Goal: Find contact information: Find contact information

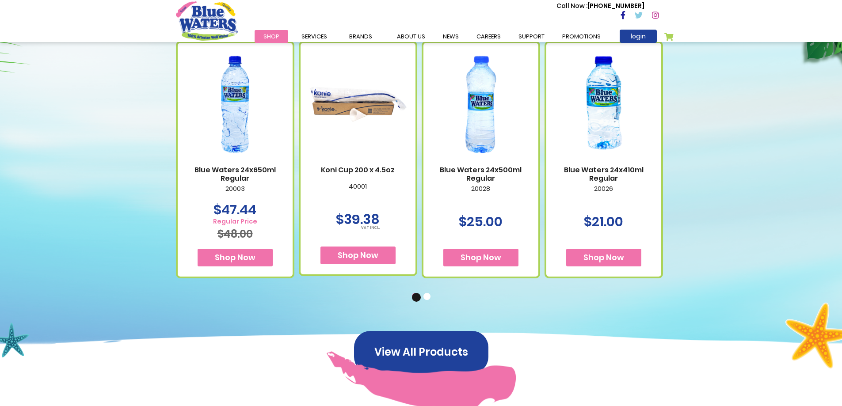
scroll to position [541, 0]
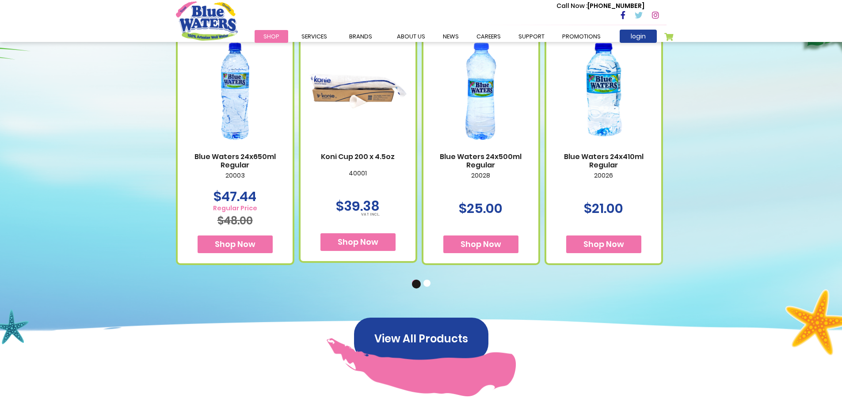
click at [424, 283] on button "2" at bounding box center [428, 284] width 9 height 9
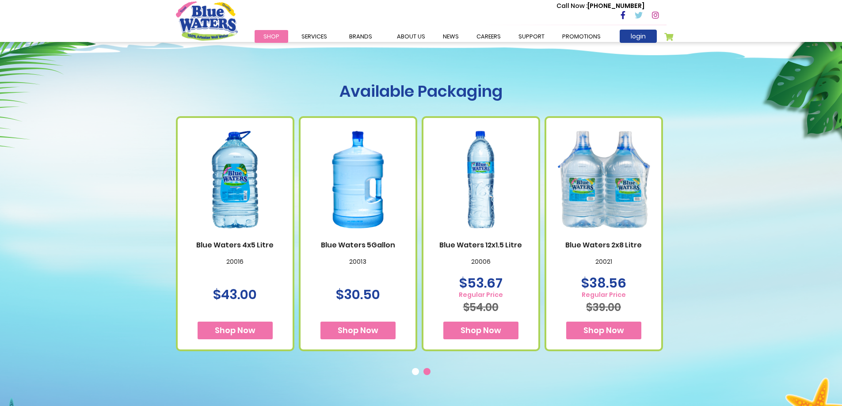
scroll to position [630, 0]
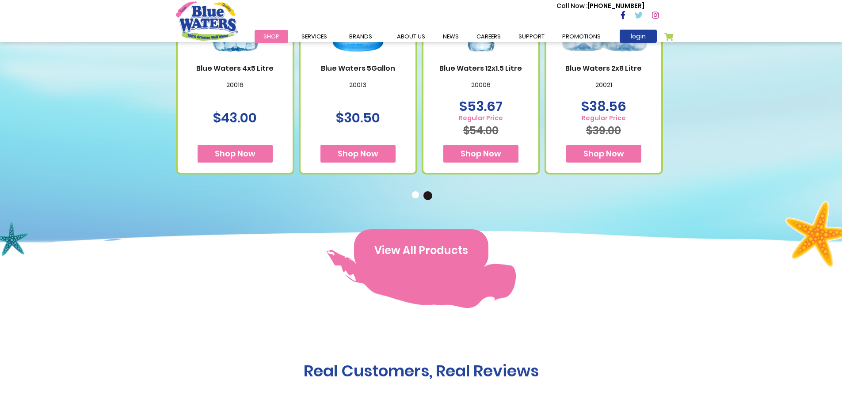
click at [414, 247] on button "View All Products" at bounding box center [421, 250] width 134 height 42
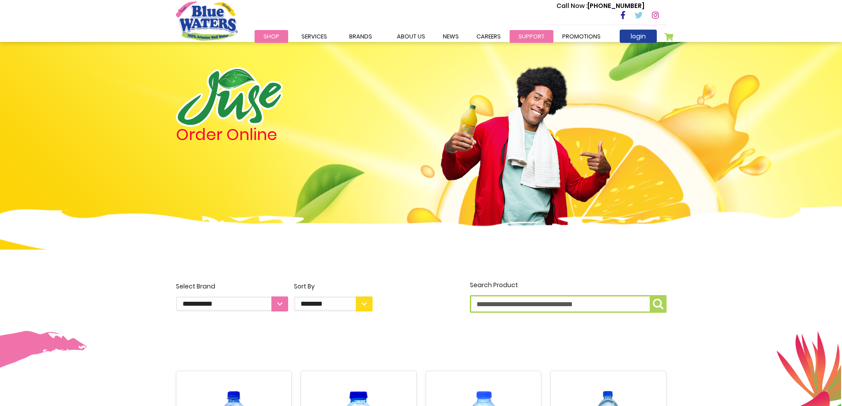
click at [532, 33] on link "support" at bounding box center [532, 36] width 44 height 13
click at [487, 37] on link "careers" at bounding box center [489, 36] width 42 height 13
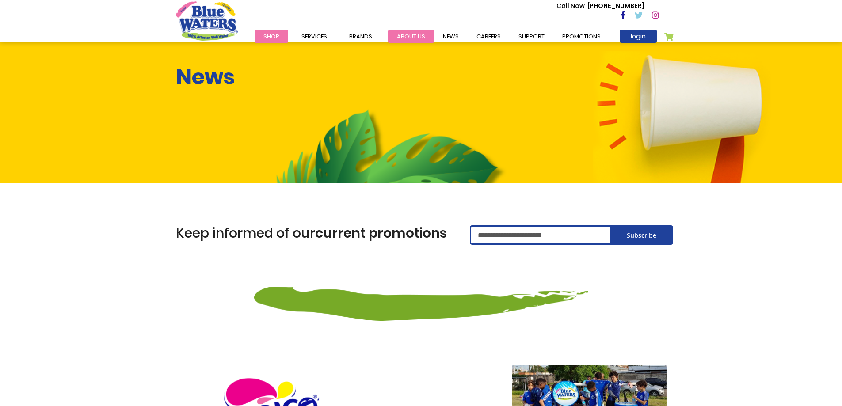
click at [408, 38] on link "about us" at bounding box center [411, 36] width 46 height 13
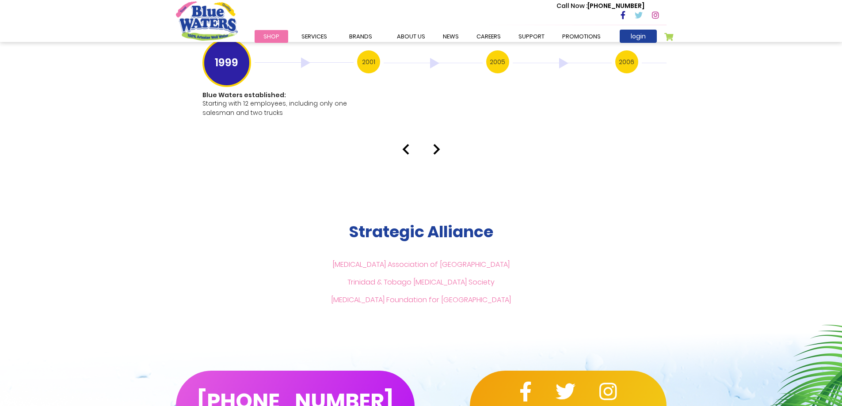
scroll to position [2078, 0]
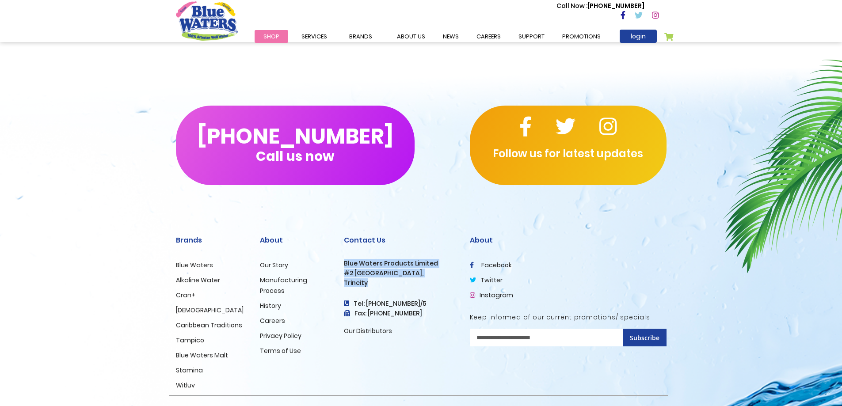
drag, startPoint x: 368, startPoint y: 272, endPoint x: 340, endPoint y: 248, distance: 37.3
click at [340, 248] on div "Contact Us Blue Waters Products Limited #2 Orange Grove Estate, Trincity Tel: (…" at bounding box center [400, 308] width 126 height 175
copy div "Blue Waters Products Limited #2 Orange Grove Estate, Trincity"
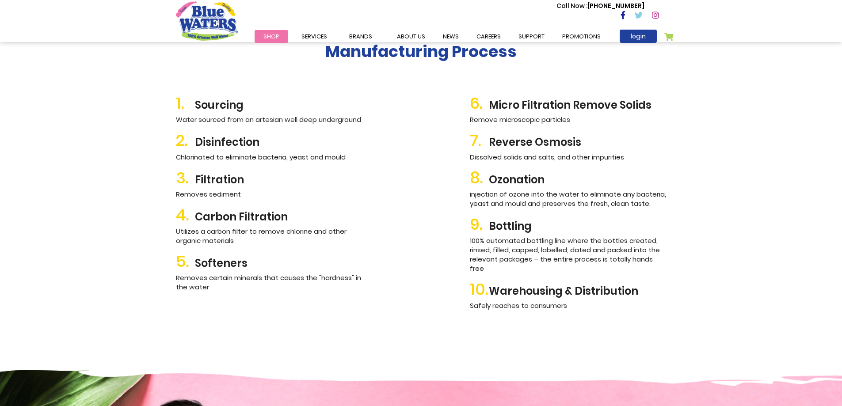
scroll to position [973, 0]
